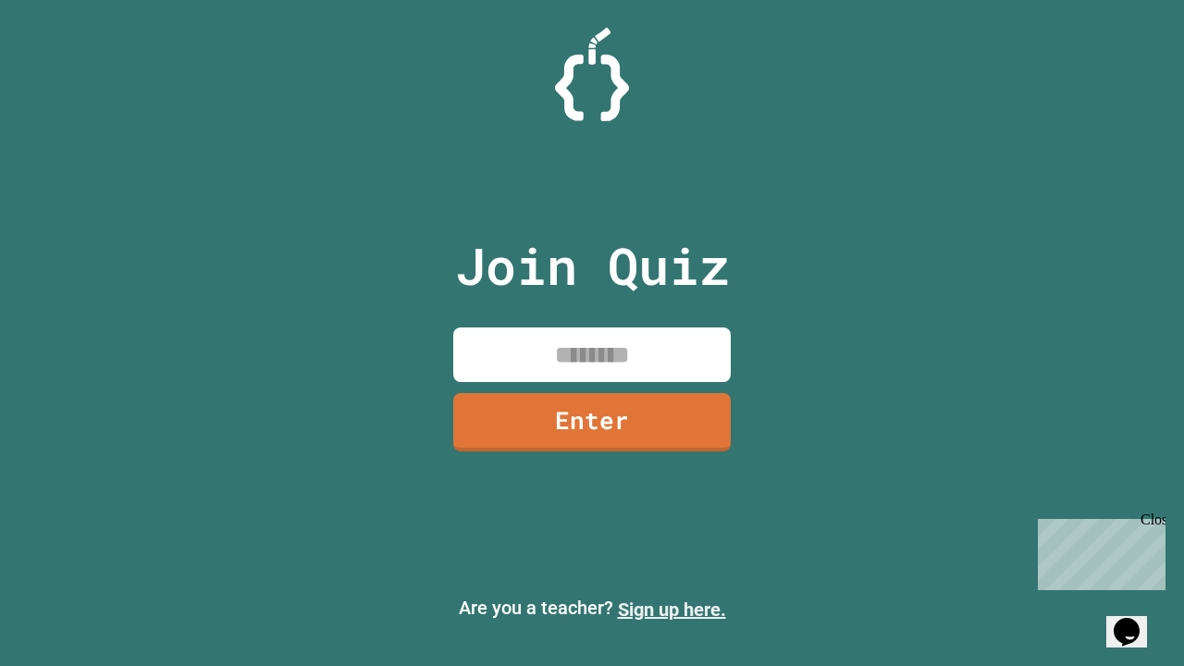
click at [671, 609] on link "Sign up here." at bounding box center [672, 609] width 108 height 22
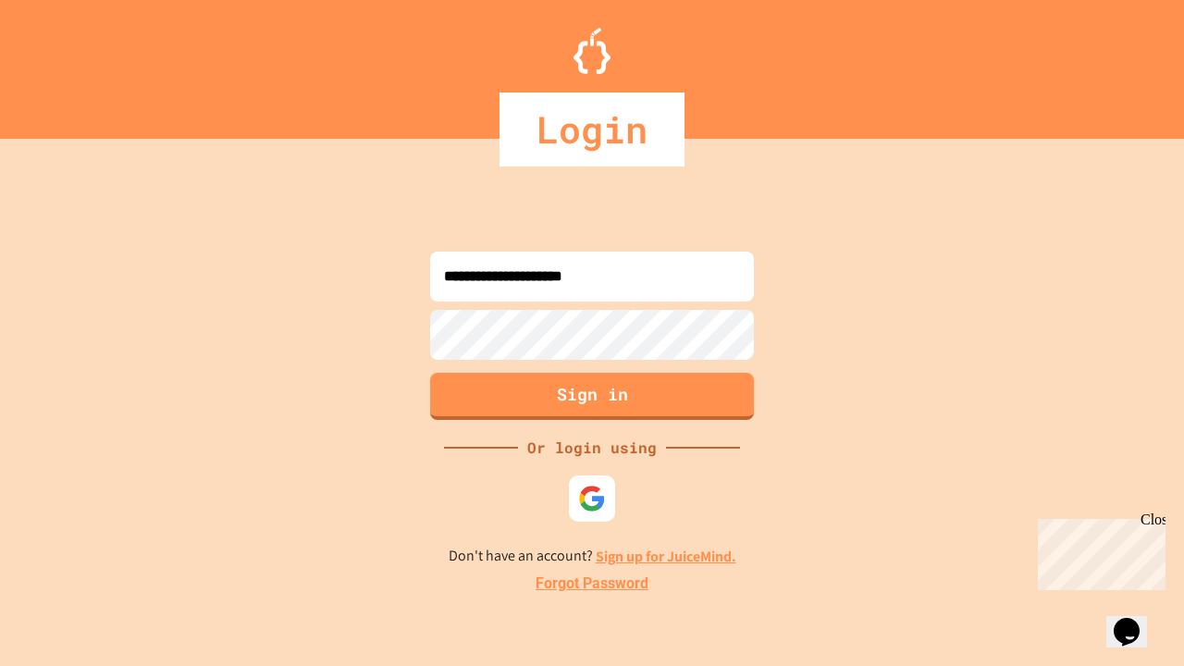
type input "**********"
